Goal: Task Accomplishment & Management: Complete application form

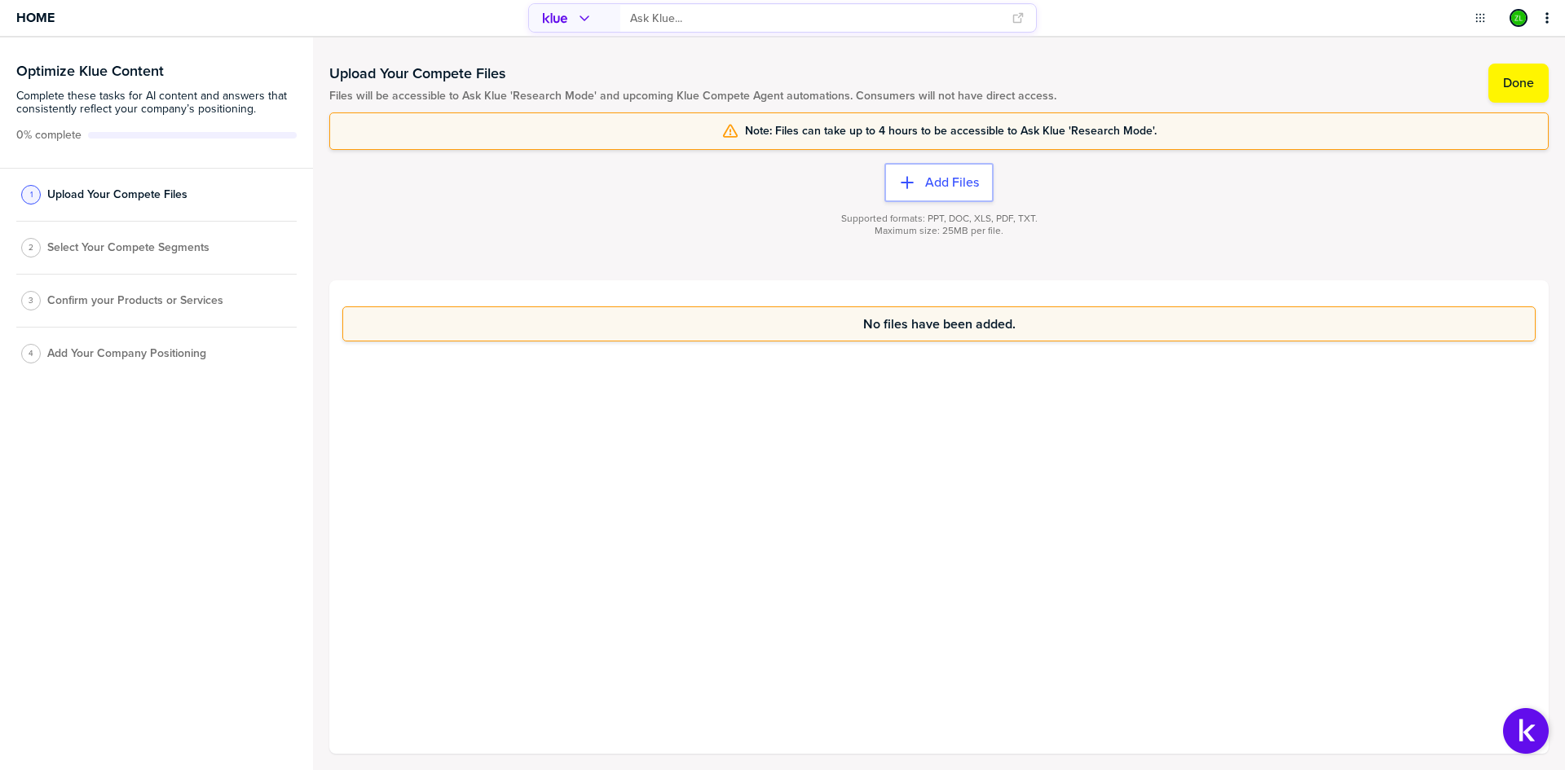
click at [889, 525] on div "No files have been added." at bounding box center [938, 516] width 1219 height 473
click at [918, 390] on div "No files have been added." at bounding box center [938, 516] width 1219 height 473
click at [887, 403] on div "No files have been added." at bounding box center [938, 516] width 1219 height 473
click at [684, 474] on div "No files have been added." at bounding box center [938, 516] width 1219 height 473
click at [1517, 85] on label "Done" at bounding box center [1518, 83] width 31 height 16
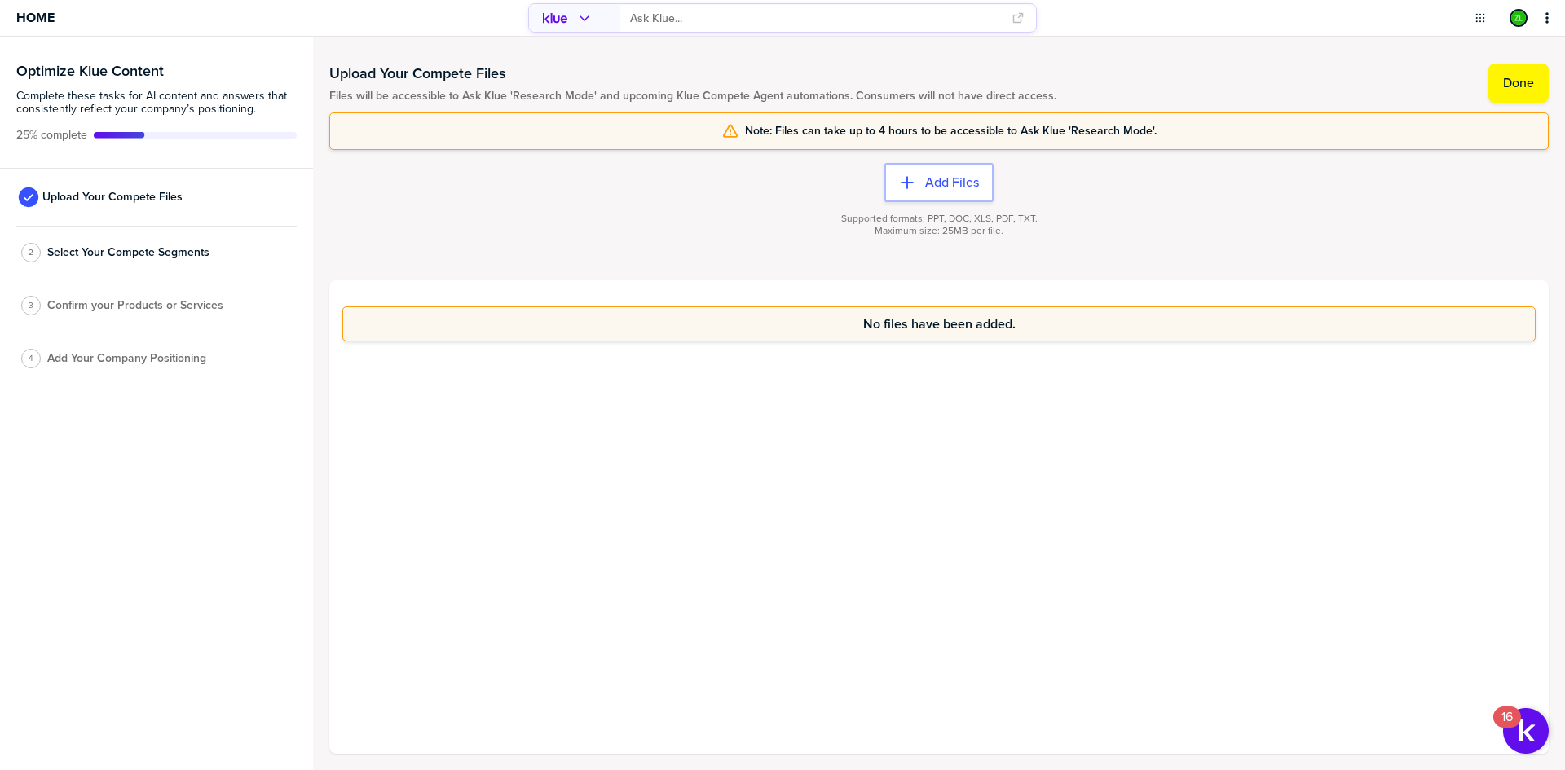
click at [120, 252] on span "Select Your Compete Segments" at bounding box center [128, 252] width 162 height 13
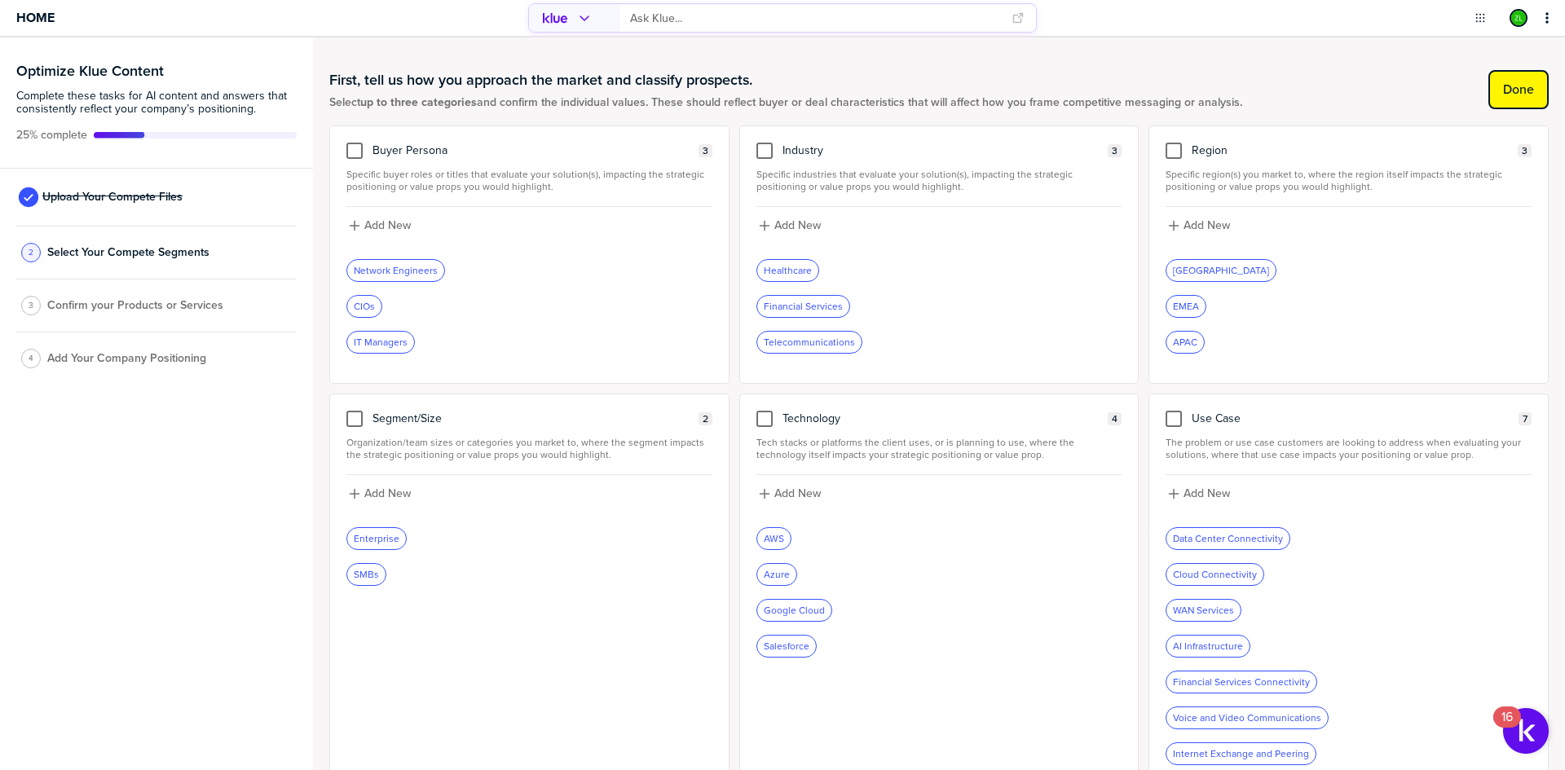
click at [1526, 84] on button "Done" at bounding box center [1518, 89] width 60 height 39
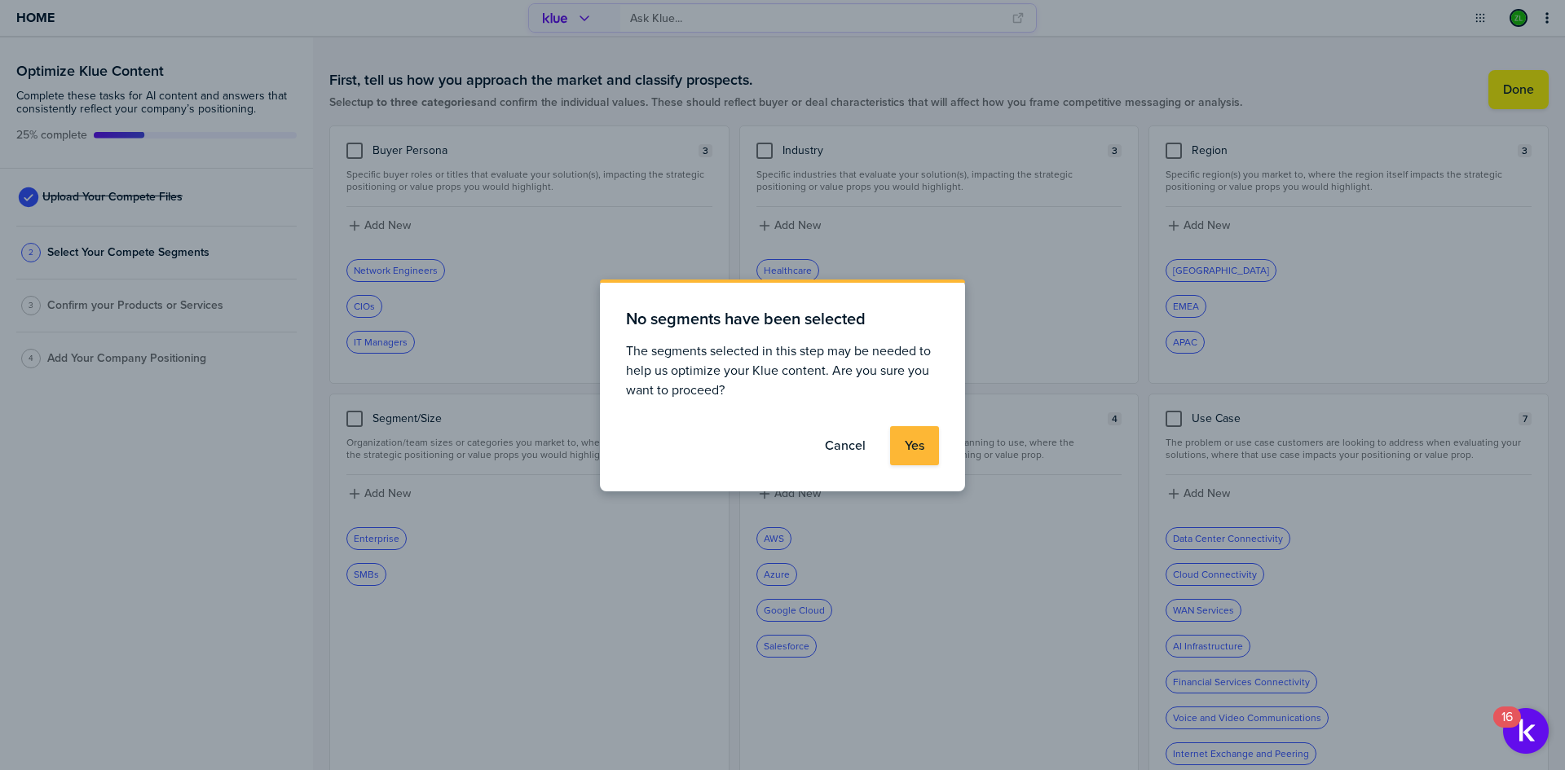
click at [836, 449] on label "Cancel" at bounding box center [845, 446] width 41 height 16
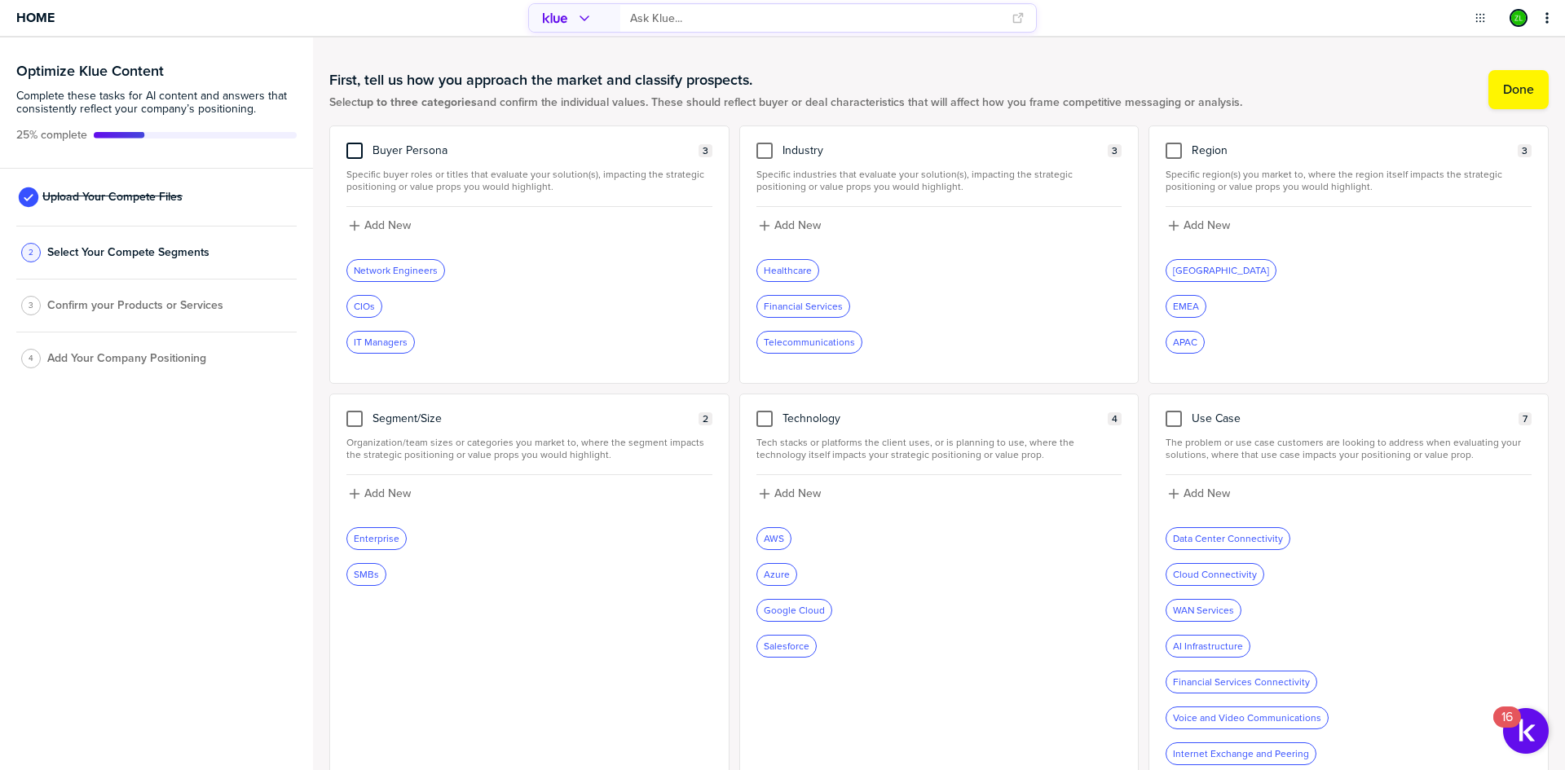
click at [362, 151] on div at bounding box center [354, 151] width 16 height 16
click at [354, 143] on input "checkbox" at bounding box center [354, 143] width 0 height 0
click at [1166, 419] on div at bounding box center [1173, 419] width 16 height 16
click at [1173, 411] on input "checkbox" at bounding box center [1173, 411] width 0 height 0
click at [1167, 423] on icon at bounding box center [1173, 418] width 13 height 13
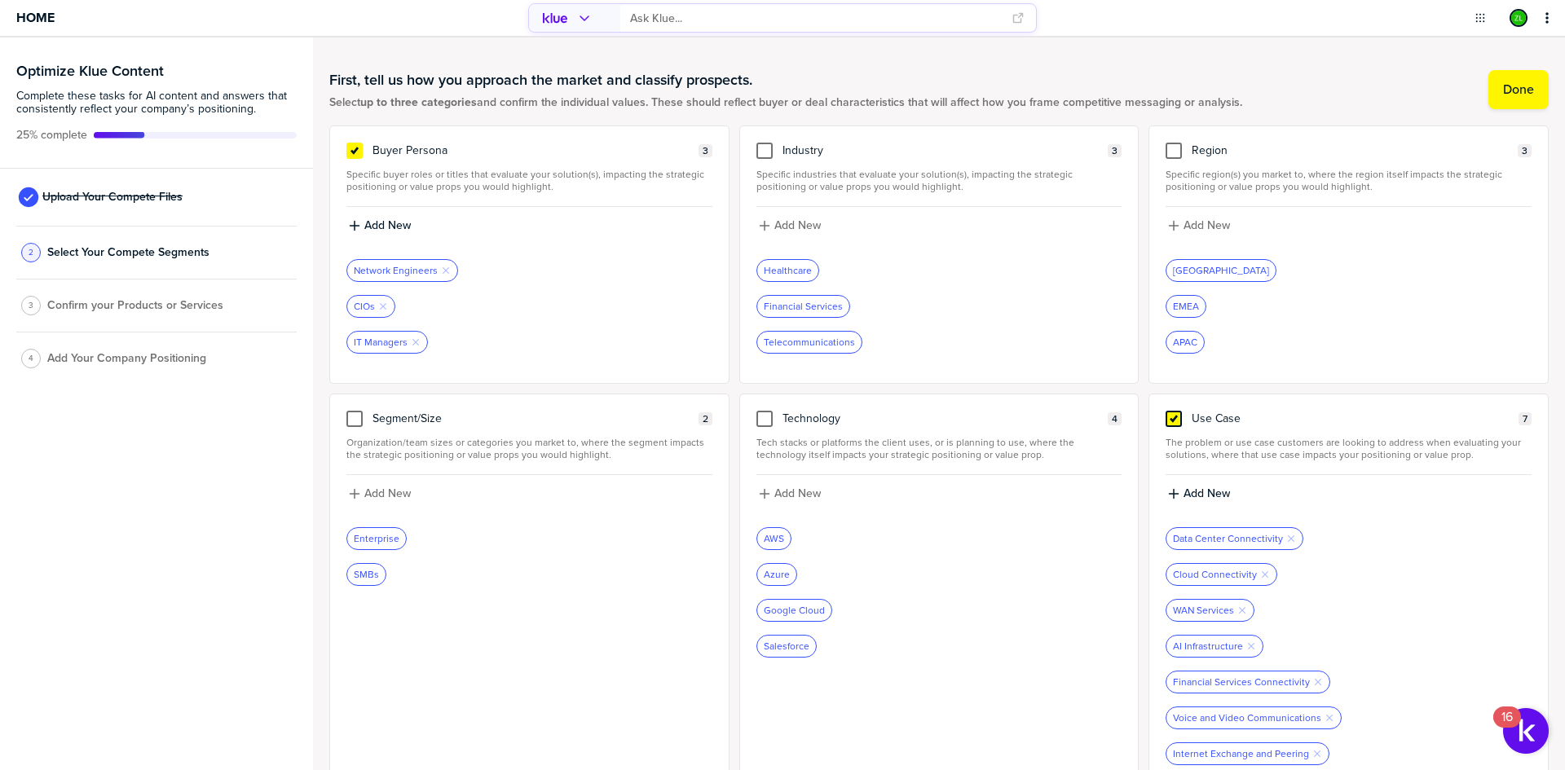
click at [1173, 411] on input "checkbox" at bounding box center [1173, 411] width 0 height 0
click at [756, 147] on div at bounding box center [764, 151] width 16 height 16
click at [764, 143] on input "checkbox" at bounding box center [764, 143] width 0 height 0
click at [1488, 85] on button "Done" at bounding box center [1518, 89] width 60 height 39
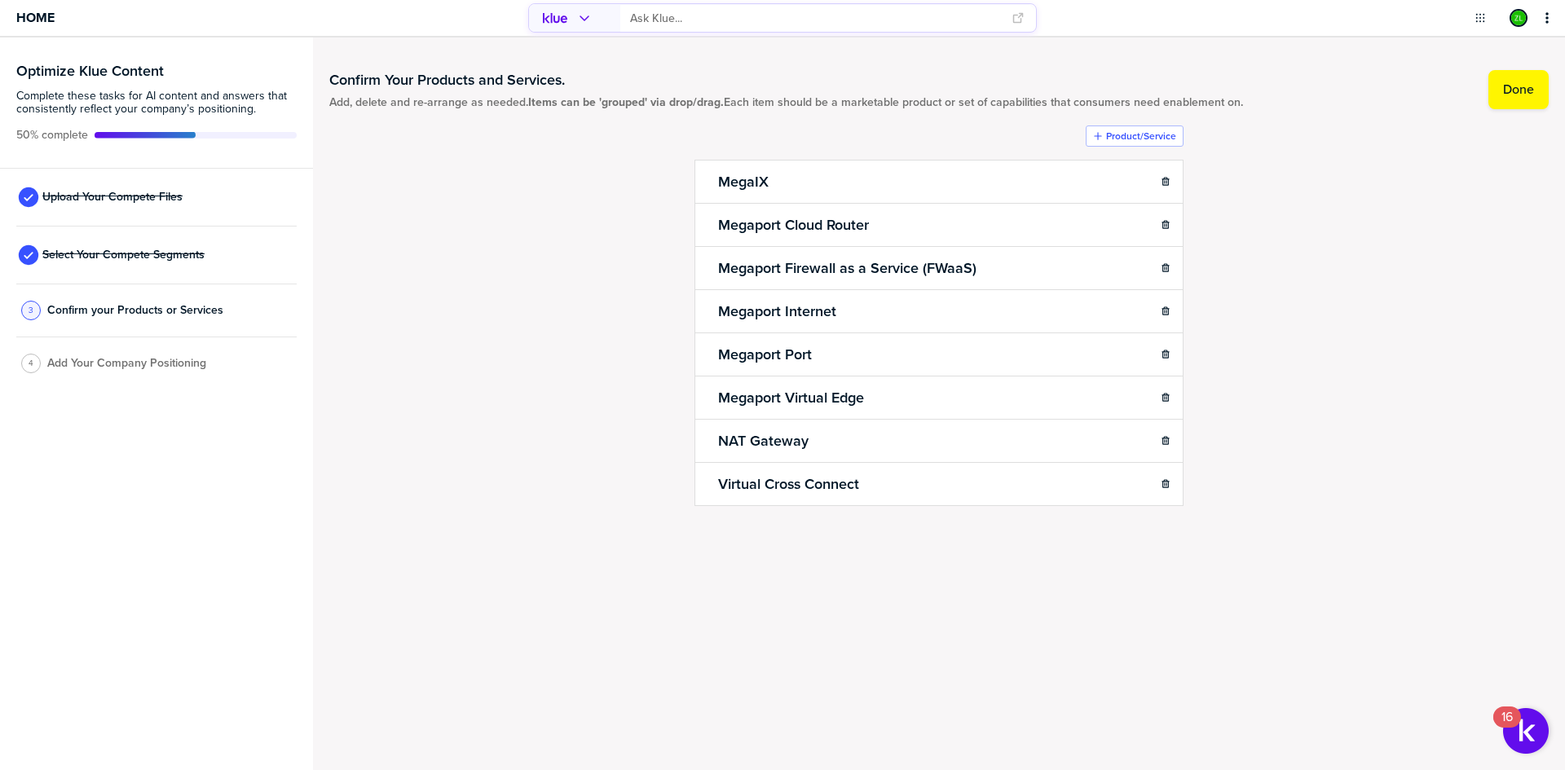
click at [490, 200] on div "Confirm Your Products and Services. Add, delete and re-arrange as needed. Items…" at bounding box center [938, 322] width 1219 height 536
click at [522, 491] on div "Confirm Your Products and Services. Add, delete and re-arrange as needed. Items…" at bounding box center [938, 322] width 1219 height 536
click at [570, 345] on div "Confirm Your Products and Services. Add, delete and re-arrange as needed. Items…" at bounding box center [938, 322] width 1219 height 536
click at [573, 345] on div "Confirm Your Products and Services. Add, delete and re-arrange as needed. Items…" at bounding box center [938, 322] width 1219 height 536
click at [552, 612] on div "Confirm Your Products and Services. Add, delete and re-arrange as needed. Items…" at bounding box center [939, 403] width 1252 height 733
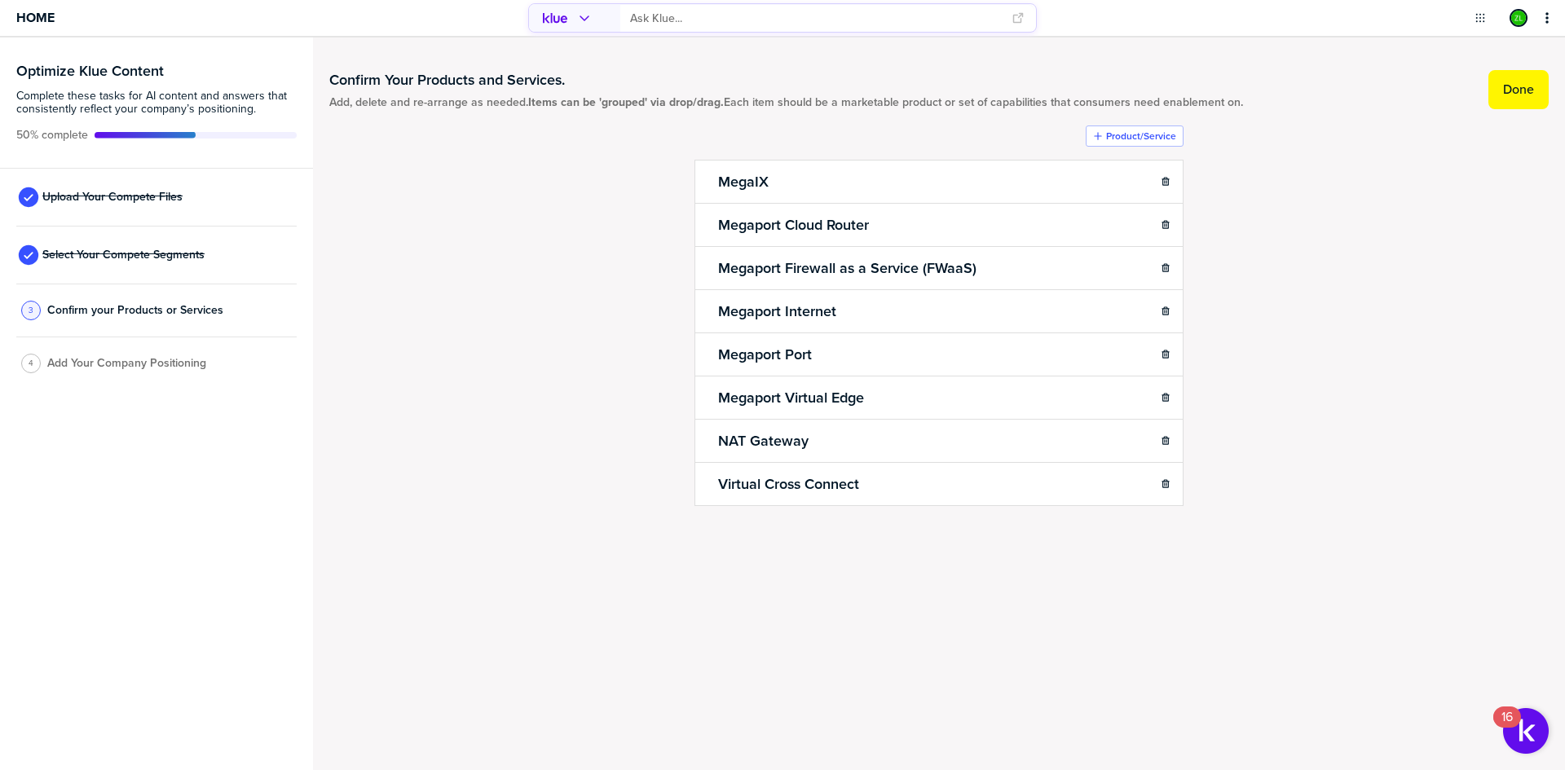
drag, startPoint x: 1536, startPoint y: 89, endPoint x: 1437, endPoint y: 143, distance: 113.0
click at [1536, 88] on button "Done" at bounding box center [1518, 89] width 60 height 39
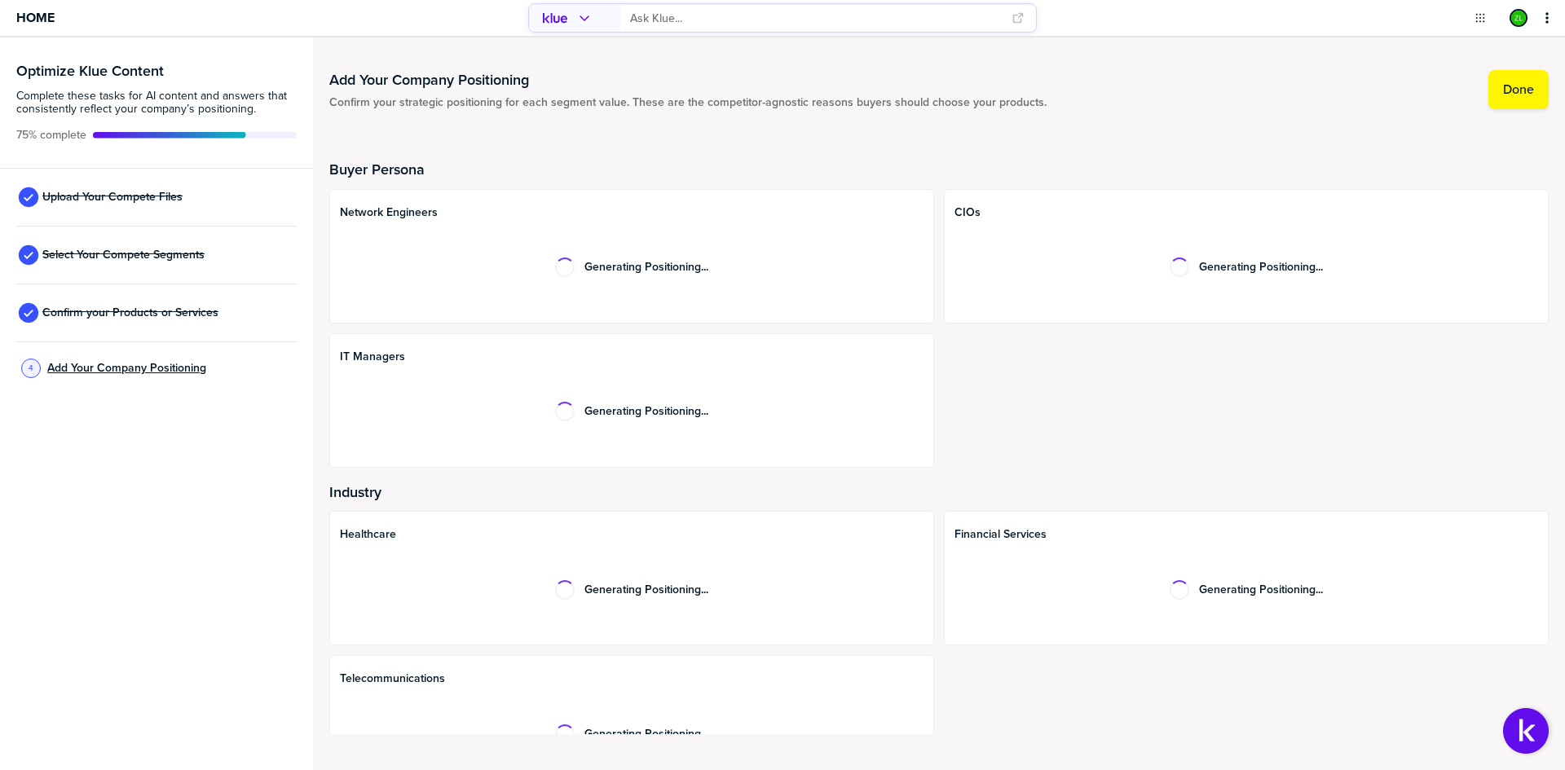
click at [121, 362] on span "Add Your Company Positioning" at bounding box center [126, 368] width 159 height 13
drag, startPoint x: 340, startPoint y: 214, endPoint x: 455, endPoint y: 206, distance: 115.1
click at [464, 212] on span "Network Engineers" at bounding box center [631, 212] width 583 height 13
click at [451, 202] on div "Network Engineers Generating Positioning..." at bounding box center [631, 256] width 605 height 134
click at [464, 224] on div at bounding box center [631, 224] width 583 height 10
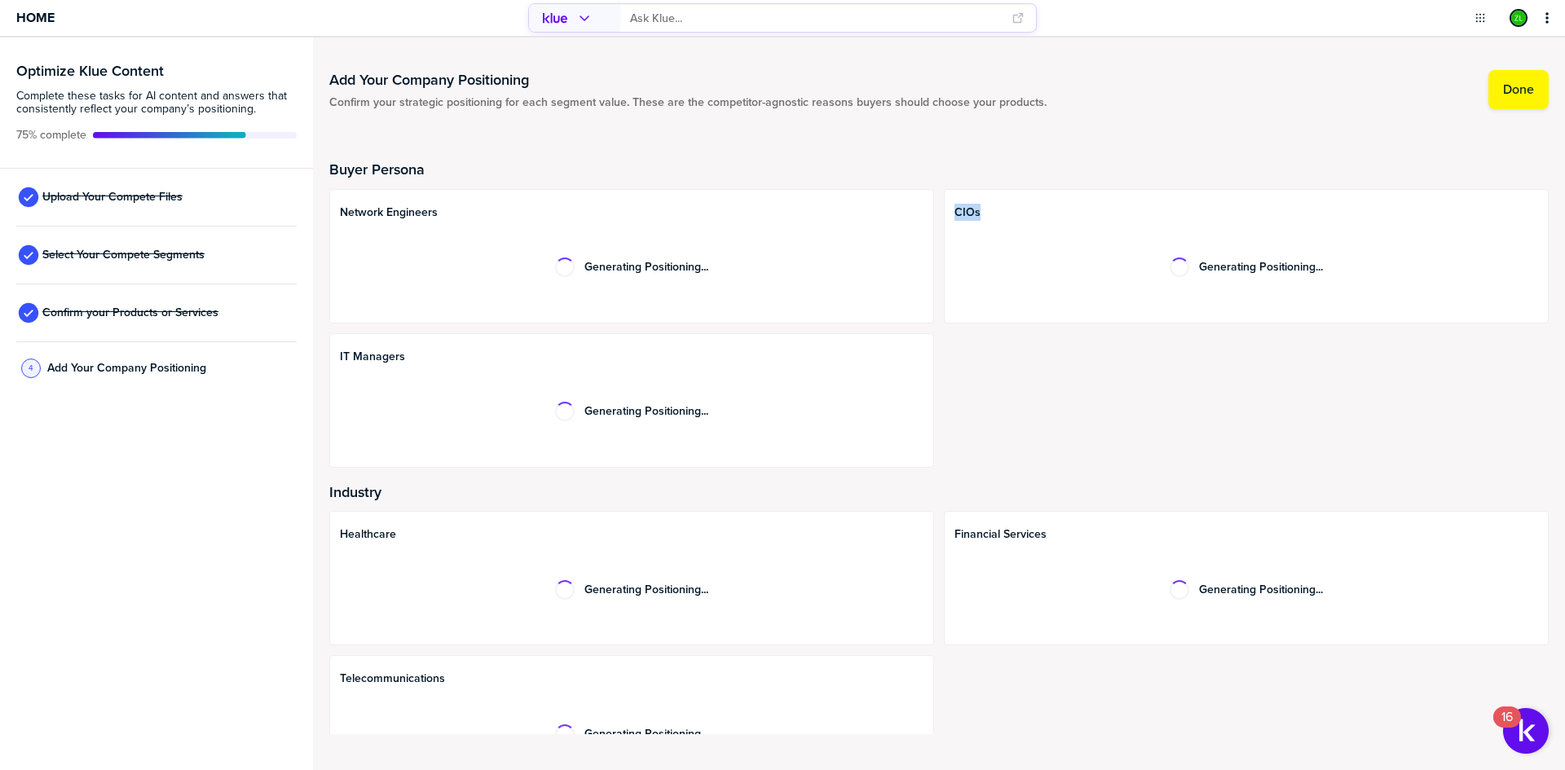
click at [982, 214] on span "CIOs" at bounding box center [1245, 212] width 583 height 13
drag, startPoint x: 394, startPoint y: 678, endPoint x: 442, endPoint y: 689, distance: 50.0
click at [405, 677] on div "Telecommunications Generating Positioning..." at bounding box center [631, 722] width 605 height 134
click at [448, 685] on div at bounding box center [631, 690] width 583 height 10
click at [1022, 274] on div "Generating Positioning..." at bounding box center [1245, 267] width 583 height 77
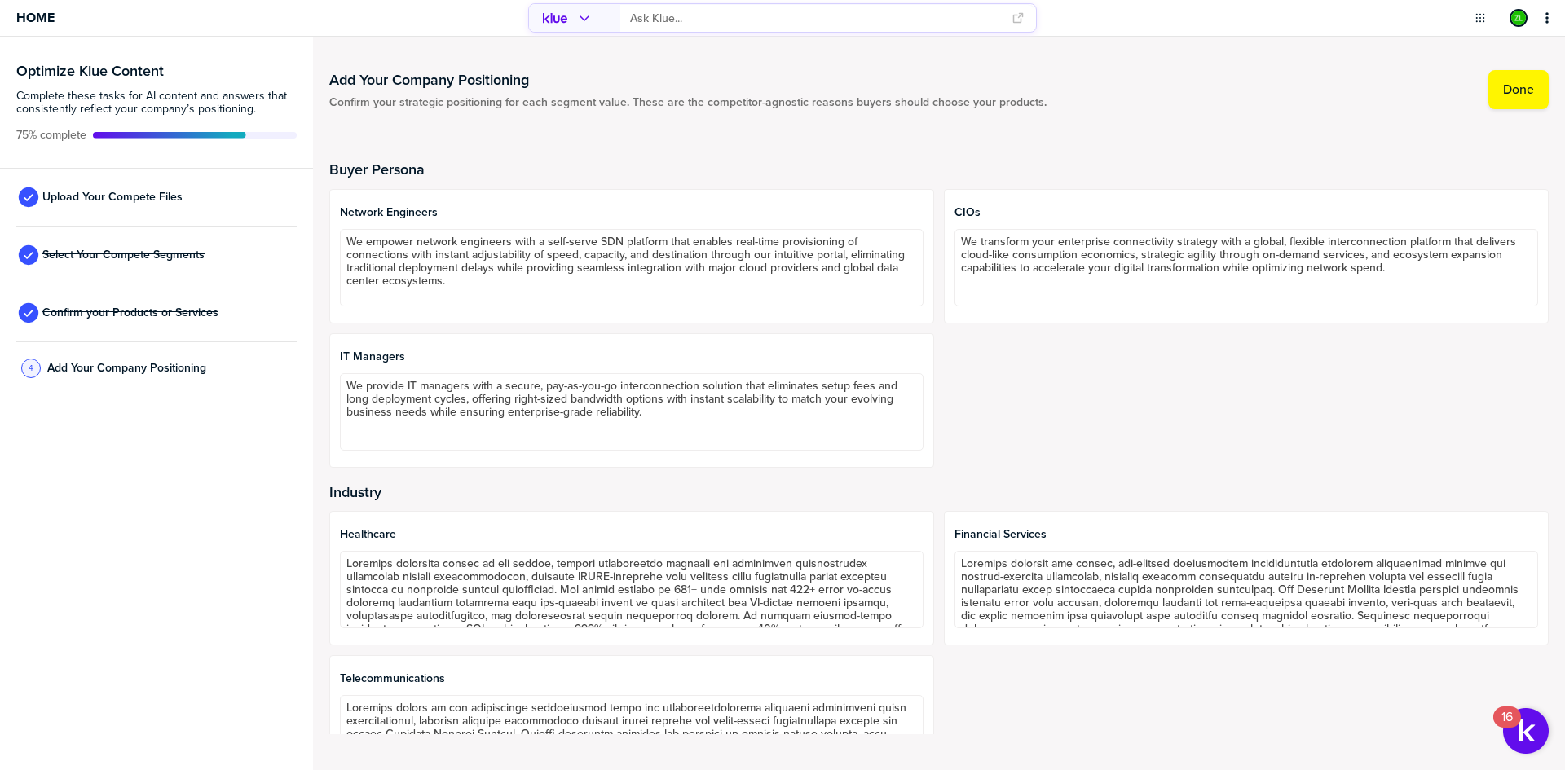
click at [935, 302] on div "Network Engineers We empower network engineers with a self-serve SDN platform t…" at bounding box center [938, 328] width 1219 height 279
click at [938, 354] on div "Network Engineers We empower network engineers with a self-serve SDN platform t…" at bounding box center [938, 328] width 1219 height 279
click at [934, 191] on div "Network Engineers We empower network engineers with a self-serve SDN platform t…" at bounding box center [938, 328] width 1219 height 279
click at [926, 177] on h2 "Buyer Persona" at bounding box center [938, 169] width 1219 height 16
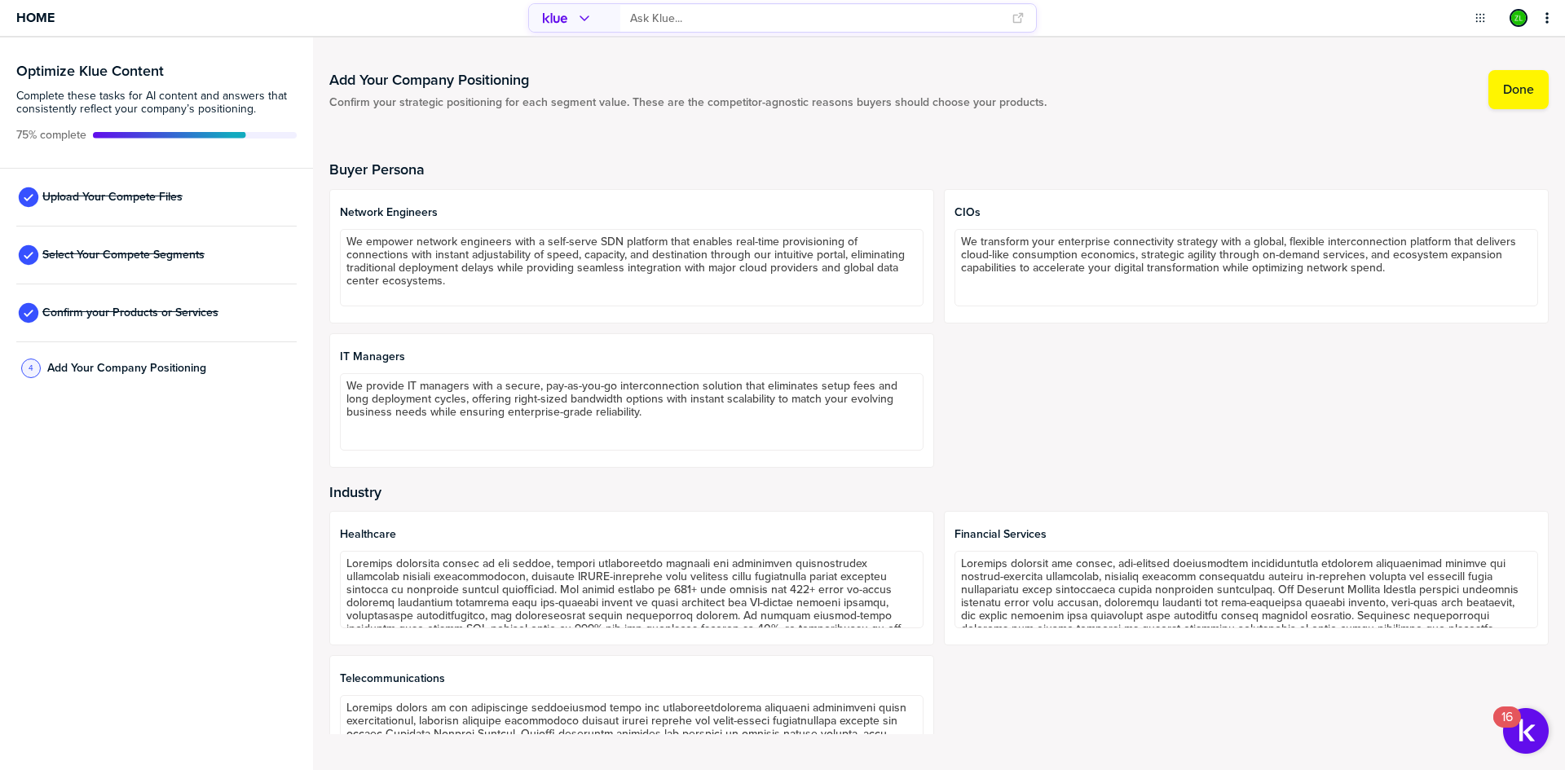
click at [920, 158] on div "Buyer Persona Network Engineers We empower network engineers with a self-serve …" at bounding box center [938, 439] width 1219 height 628
click at [936, 196] on div "Network Engineers We empower network engineers with a self-serve SDN platform t…" at bounding box center [938, 328] width 1219 height 279
click at [931, 204] on div "Network Engineers We empower network engineers with a self-serve SDN platform t…" at bounding box center [938, 328] width 1219 height 279
click at [935, 241] on div "Network Engineers We empower network engineers with a self-serve SDN platform t…" at bounding box center [938, 328] width 1219 height 279
click at [328, 376] on div "Add Your Company Positioning Confirm your strategic positioning for each segmen…" at bounding box center [939, 403] width 1252 height 733
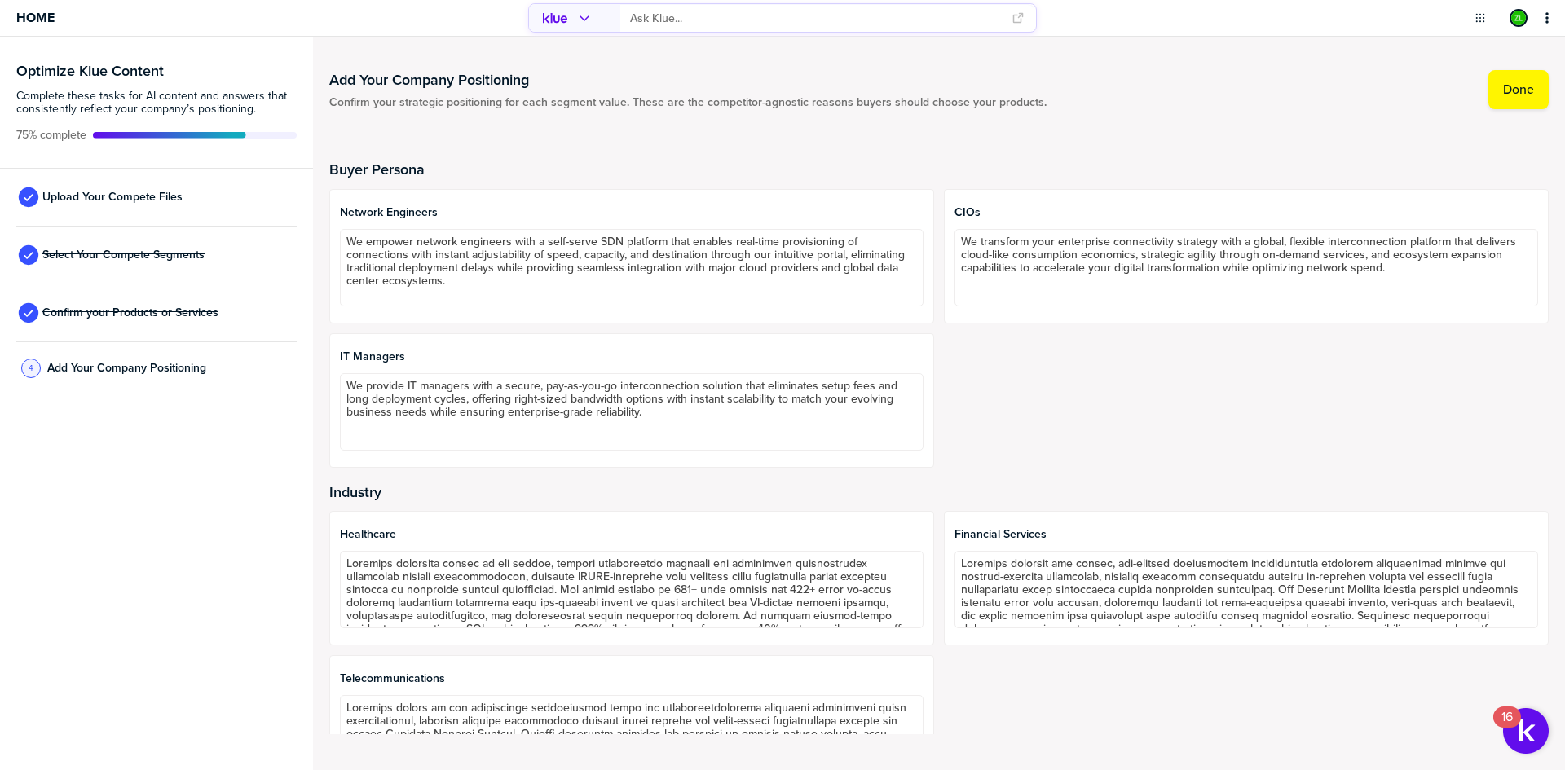
click at [318, 373] on div "Add Your Company Positioning Confirm your strategic positioning for each segmen…" at bounding box center [939, 403] width 1252 height 733
click at [319, 312] on div "Add Your Company Positioning Confirm your strategic positioning for each segmen…" at bounding box center [939, 403] width 1252 height 733
click at [629, 140] on div "Buyer Persona Network Engineers We empower network engineers with a self-serve …" at bounding box center [938, 439] width 1219 height 628
click at [790, 73] on h1 "Add Your Company Positioning" at bounding box center [687, 80] width 717 height 20
click at [1075, 406] on div "Network Engineers We empower network engineers with a self-serve SDN platform t…" at bounding box center [938, 328] width 1219 height 279
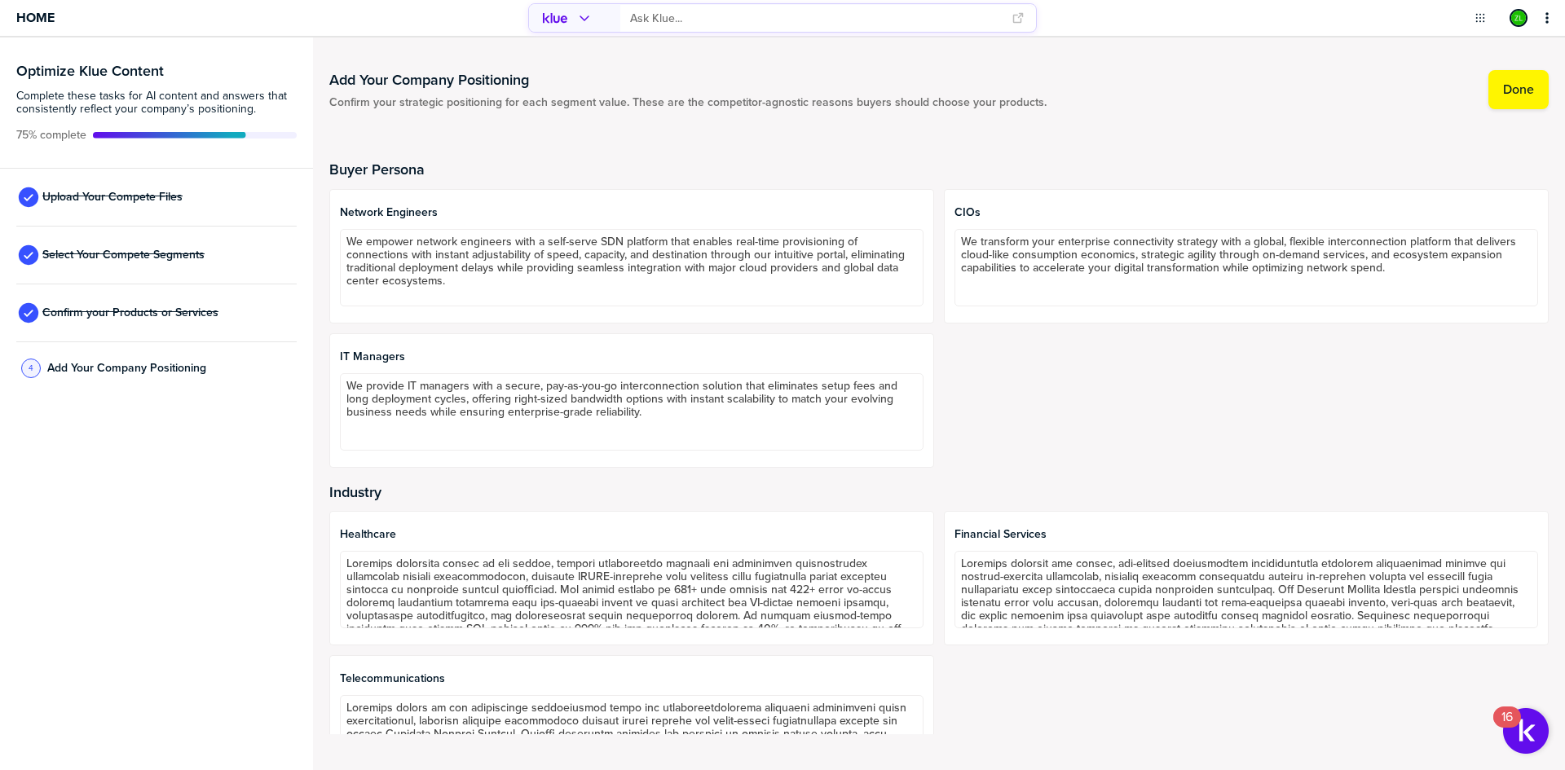
click at [933, 224] on div "Network Engineers We empower network engineers with a self-serve SDN platform t…" at bounding box center [938, 328] width 1219 height 279
click at [933, 193] on div "Network Engineers We empower network engineers with a self-serve SDN platform t…" at bounding box center [938, 328] width 1219 height 279
click at [931, 180] on div "Buyer Persona Network Engineers We empower network engineers with a self-serve …" at bounding box center [938, 314] width 1219 height 306
click at [928, 169] on h2 "Buyer Persona" at bounding box center [938, 169] width 1219 height 16
click at [928, 168] on h2 "Buyer Persona" at bounding box center [938, 169] width 1219 height 16
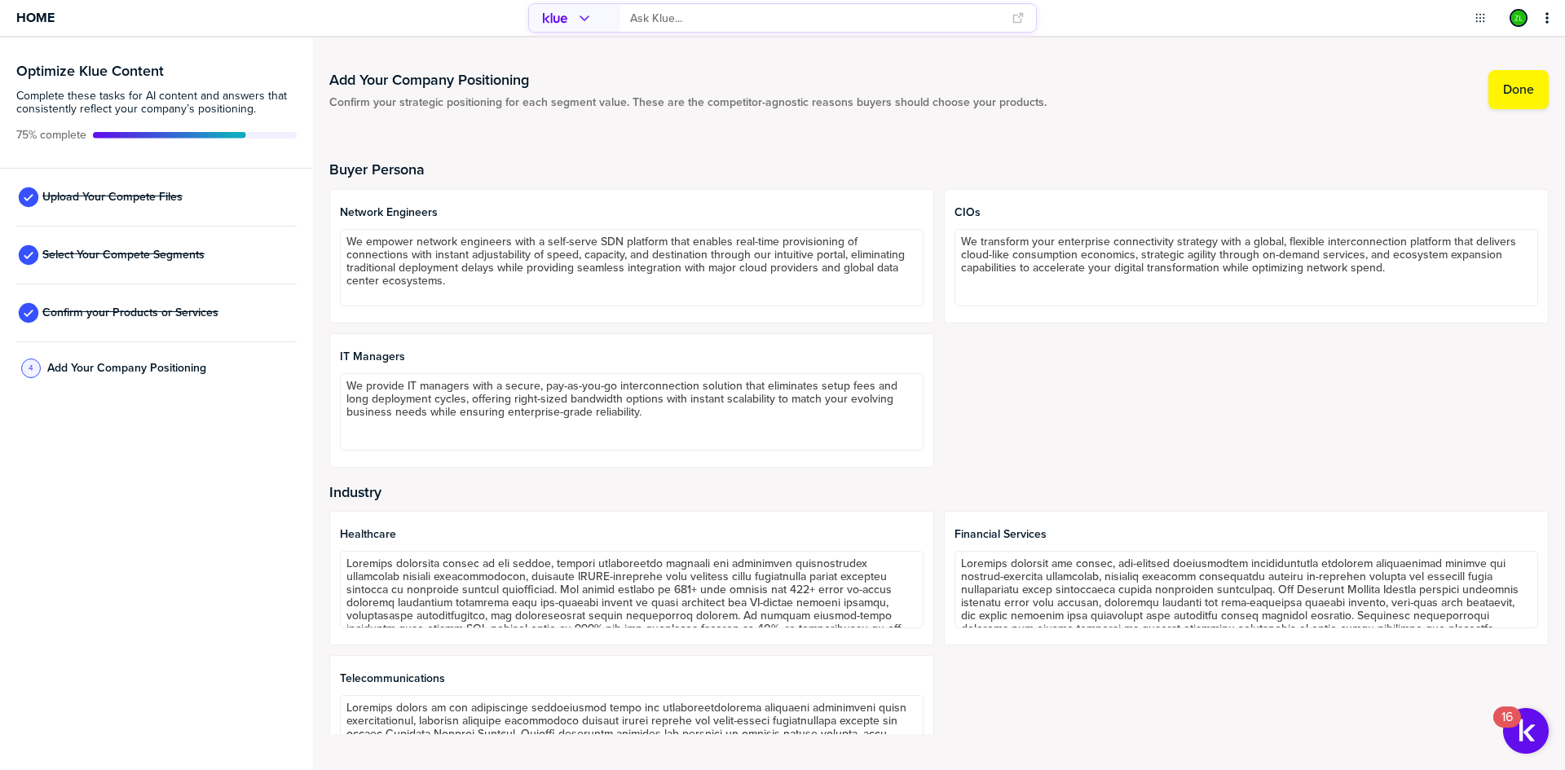
click at [925, 159] on div "Buyer Persona Network Engineers We empower network engineers with a self-serve …" at bounding box center [938, 439] width 1219 height 628
click at [934, 170] on h2 "Buyer Persona" at bounding box center [938, 169] width 1219 height 16
click at [948, 394] on div "Network Engineers We empower network engineers with a self-serve SDN platform t…" at bounding box center [938, 328] width 1219 height 279
click at [1003, 437] on div "Network Engineers We empower network engineers with a self-serve SDN platform t…" at bounding box center [938, 328] width 1219 height 279
click at [322, 342] on div "Add Your Company Positioning Confirm your strategic positioning for each segmen…" at bounding box center [939, 403] width 1252 height 733
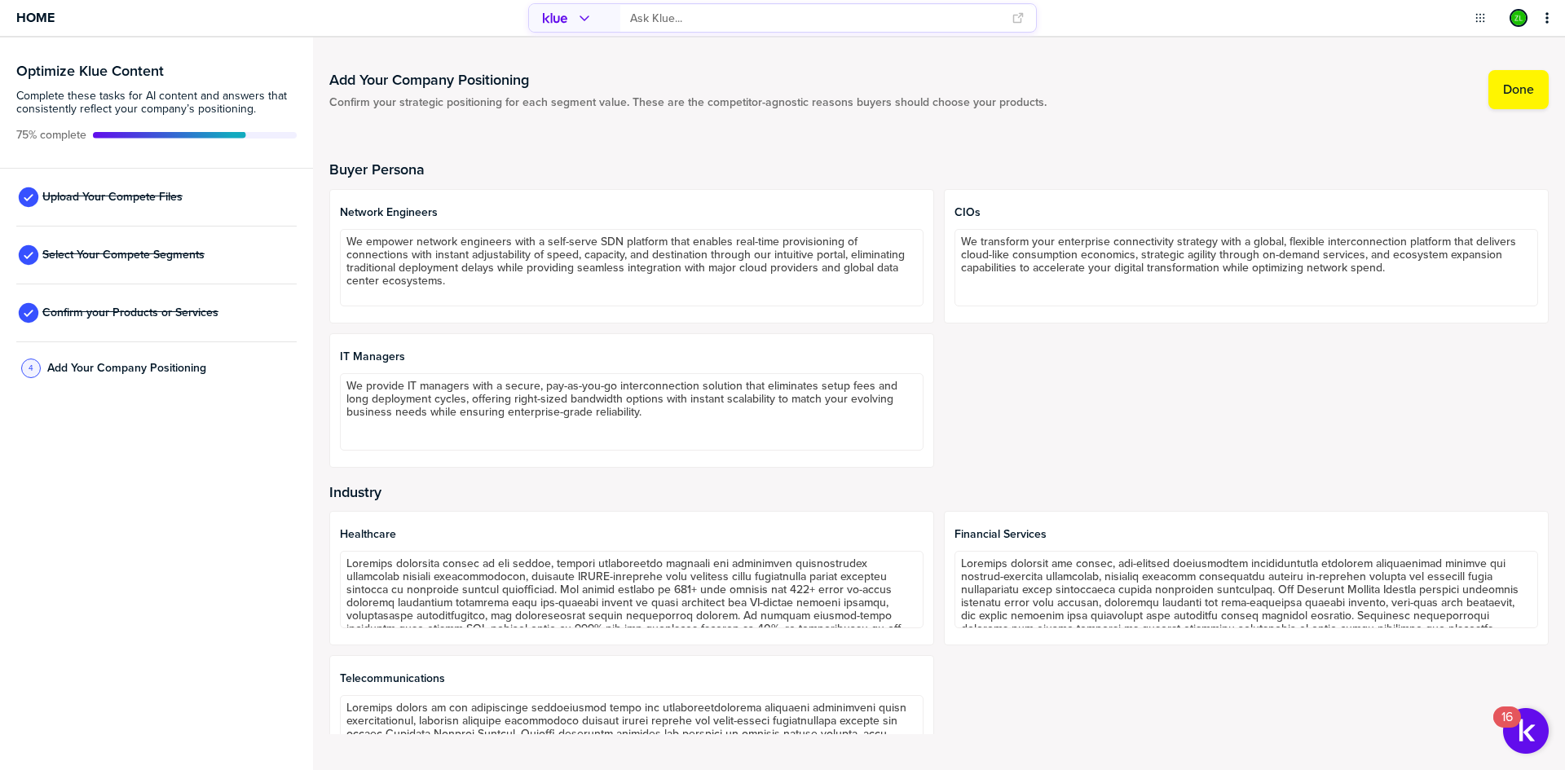
click at [931, 316] on div "Network Engineers We empower network engineers with a self-serve SDN platform t…" at bounding box center [938, 328] width 1219 height 279
click at [935, 356] on div "Network Engineers We empower network engineers with a self-serve SDN platform t…" at bounding box center [938, 328] width 1219 height 279
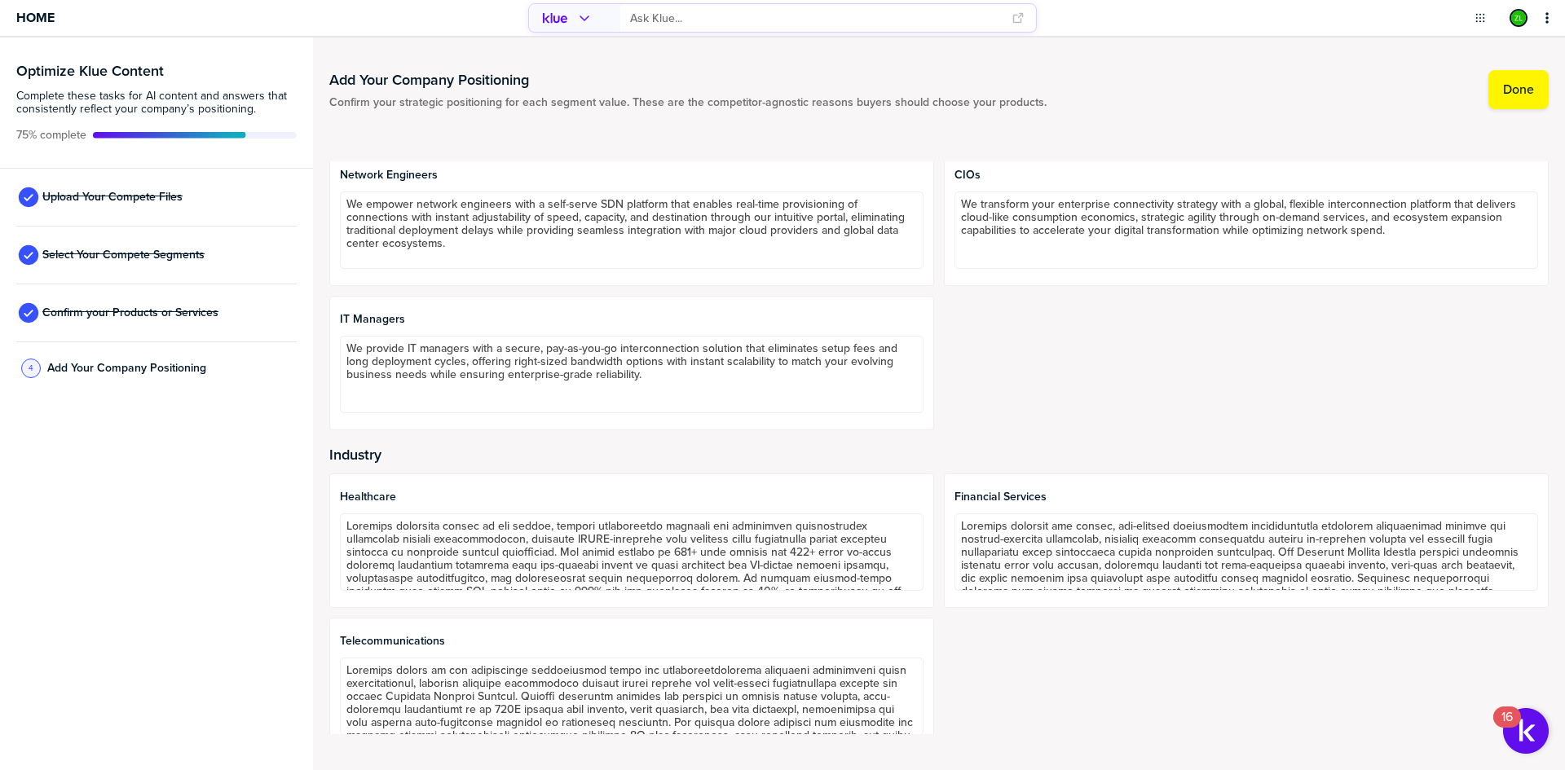
scroll to position [55, 0]
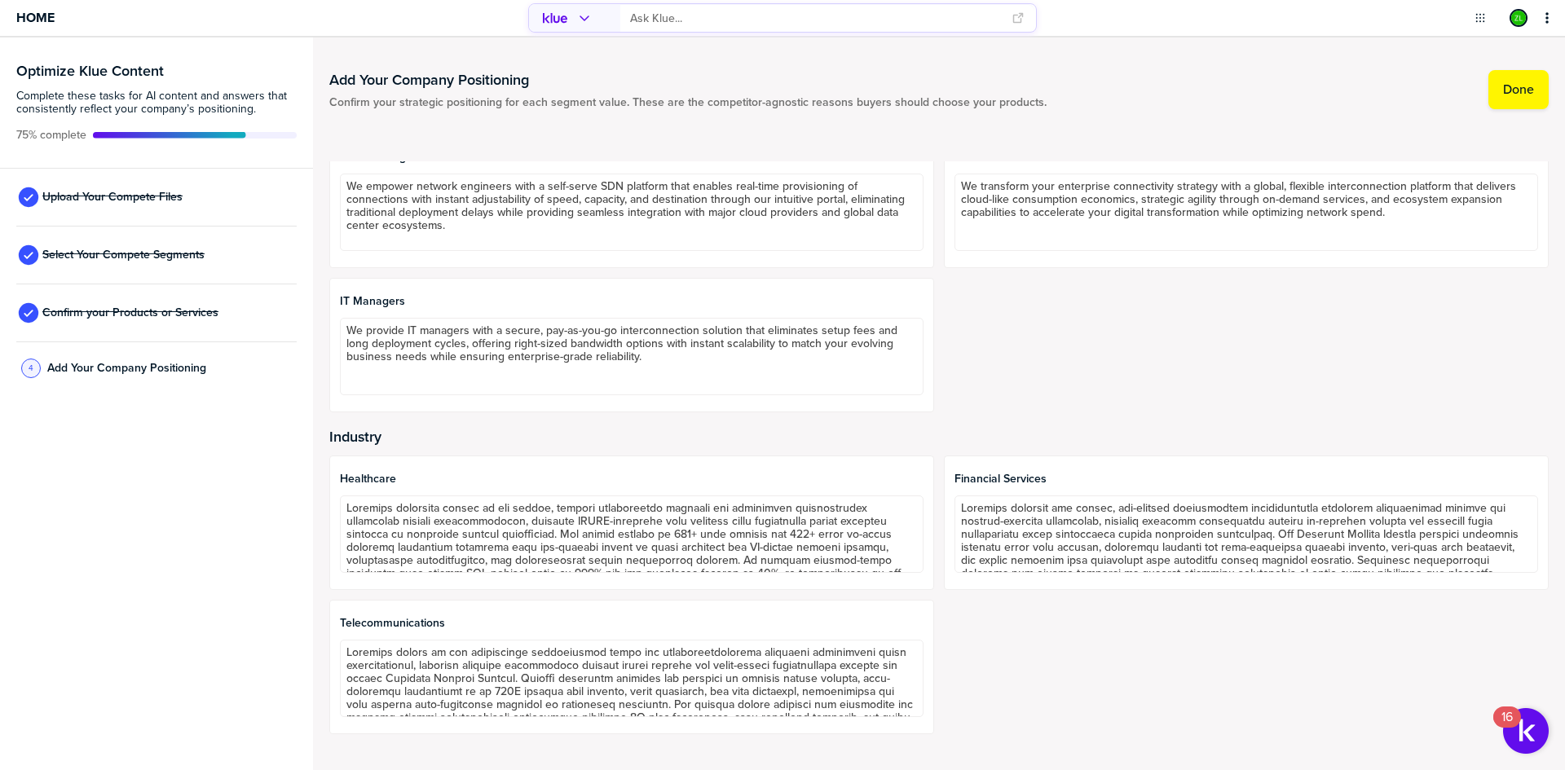
click at [935, 504] on div "Healthcare Financial Services Telecommunications" at bounding box center [938, 595] width 1219 height 279
click at [930, 540] on div "Healthcare Financial Services Telecommunications" at bounding box center [938, 595] width 1219 height 279
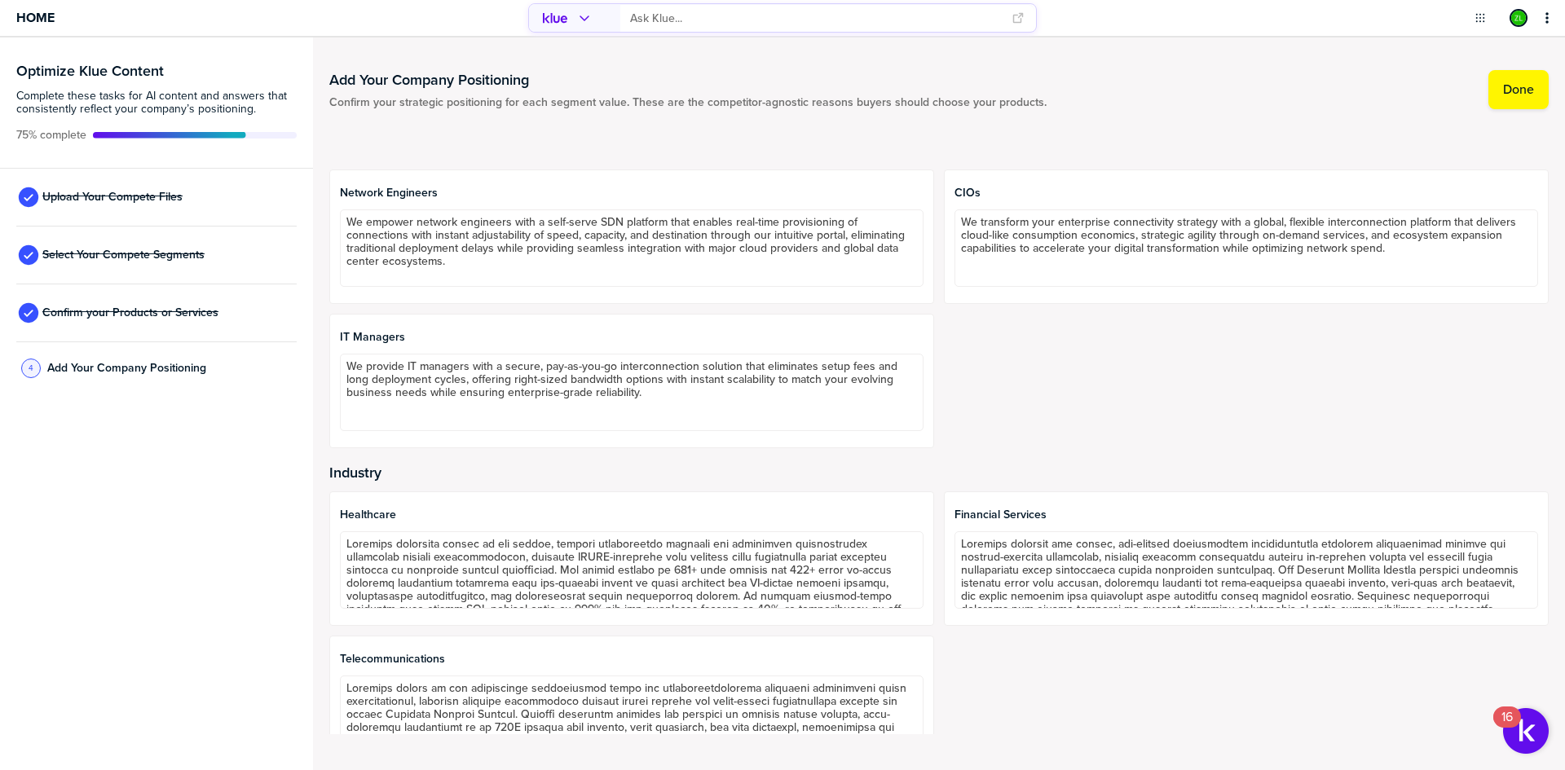
scroll to position [0, 0]
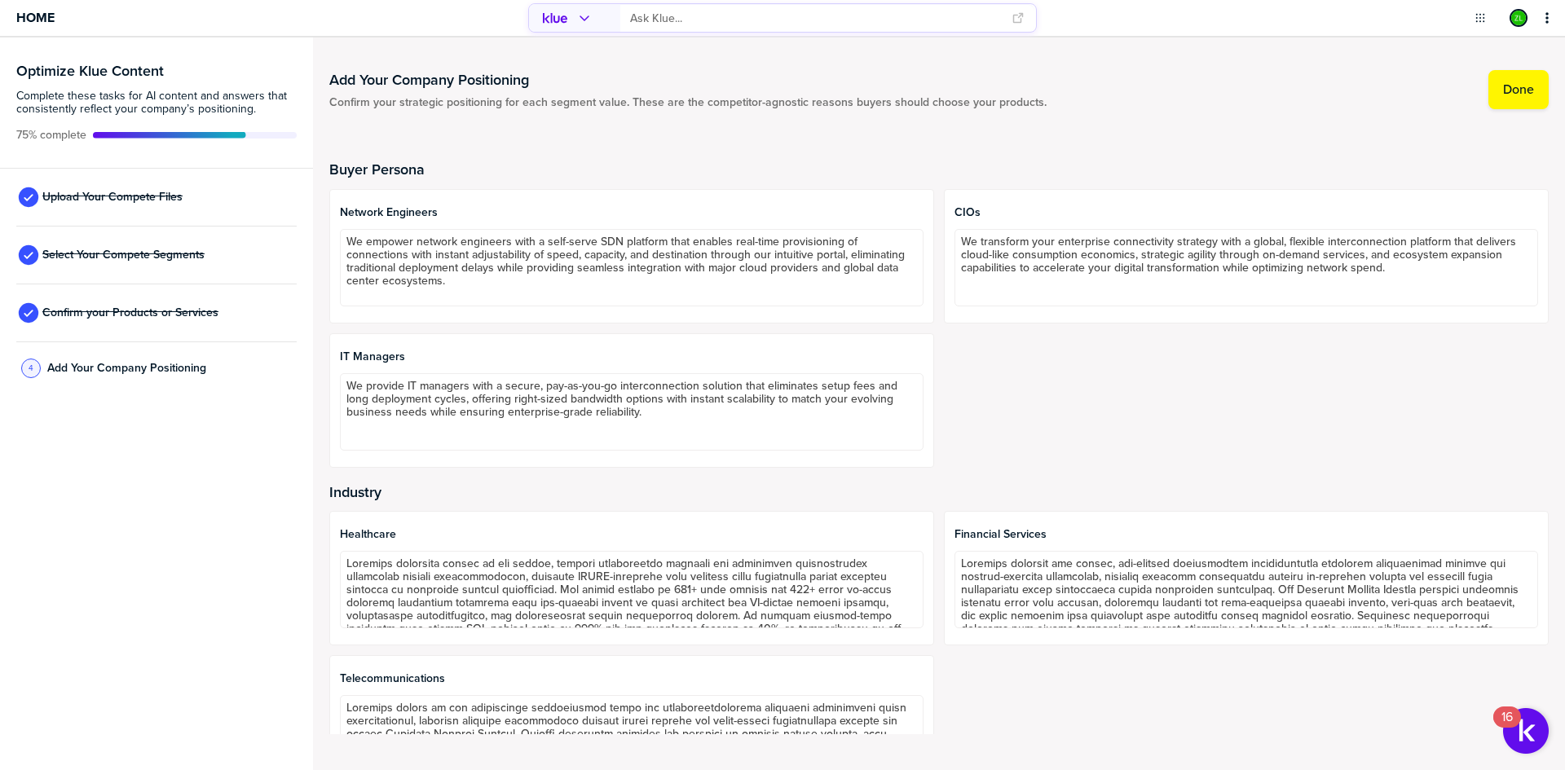
click at [938, 401] on div "Network Engineers We empower network engineers with a self-serve SDN platform t…" at bounding box center [938, 328] width 1219 height 279
click at [16, 21] on span "Home" at bounding box center [35, 18] width 38 height 14
